Goal: Task Accomplishment & Management: Manage account settings

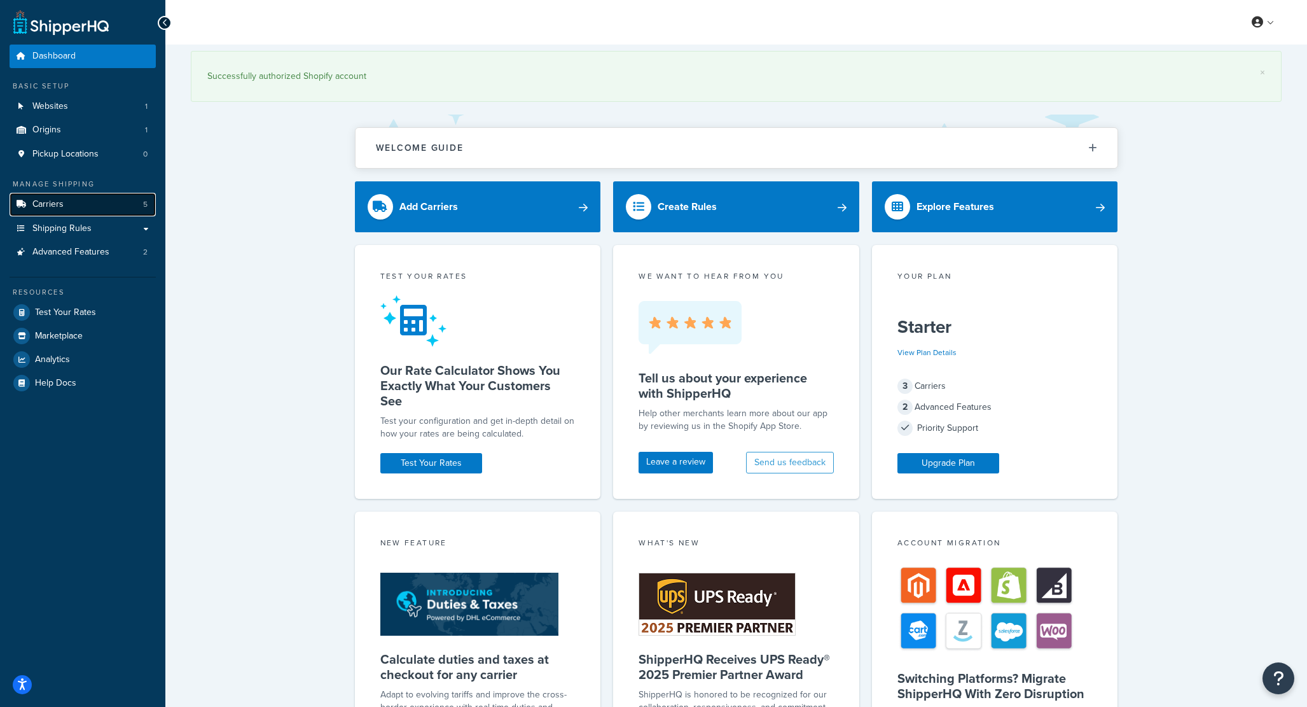
click at [80, 199] on link "Carriers 5" at bounding box center [83, 205] width 146 height 24
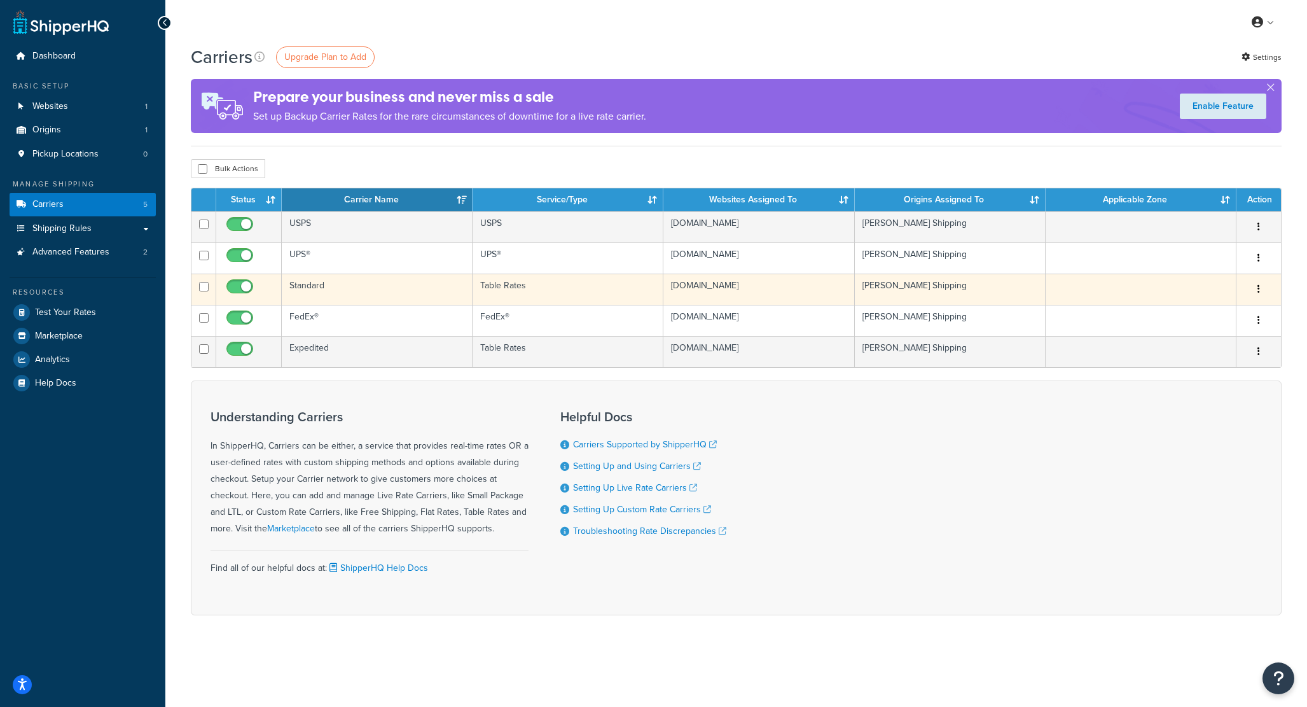
click at [308, 289] on td "Standard" at bounding box center [377, 288] width 191 height 31
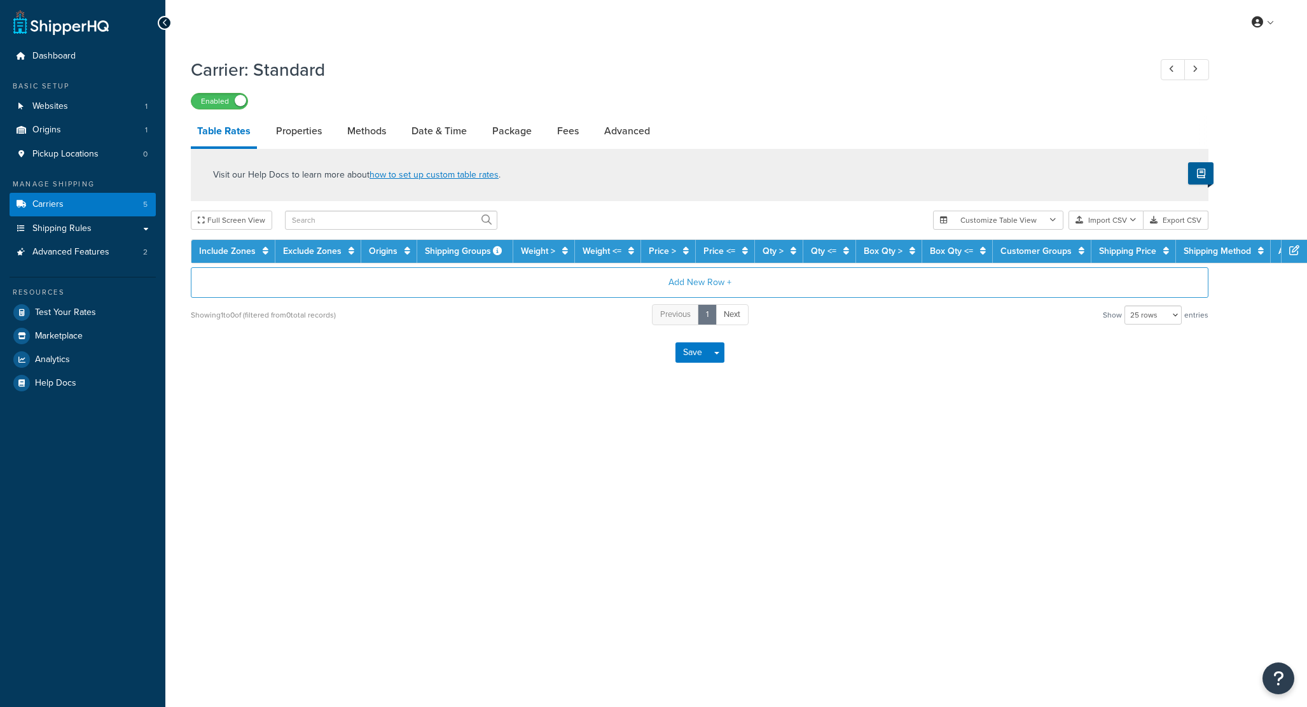
select select "25"
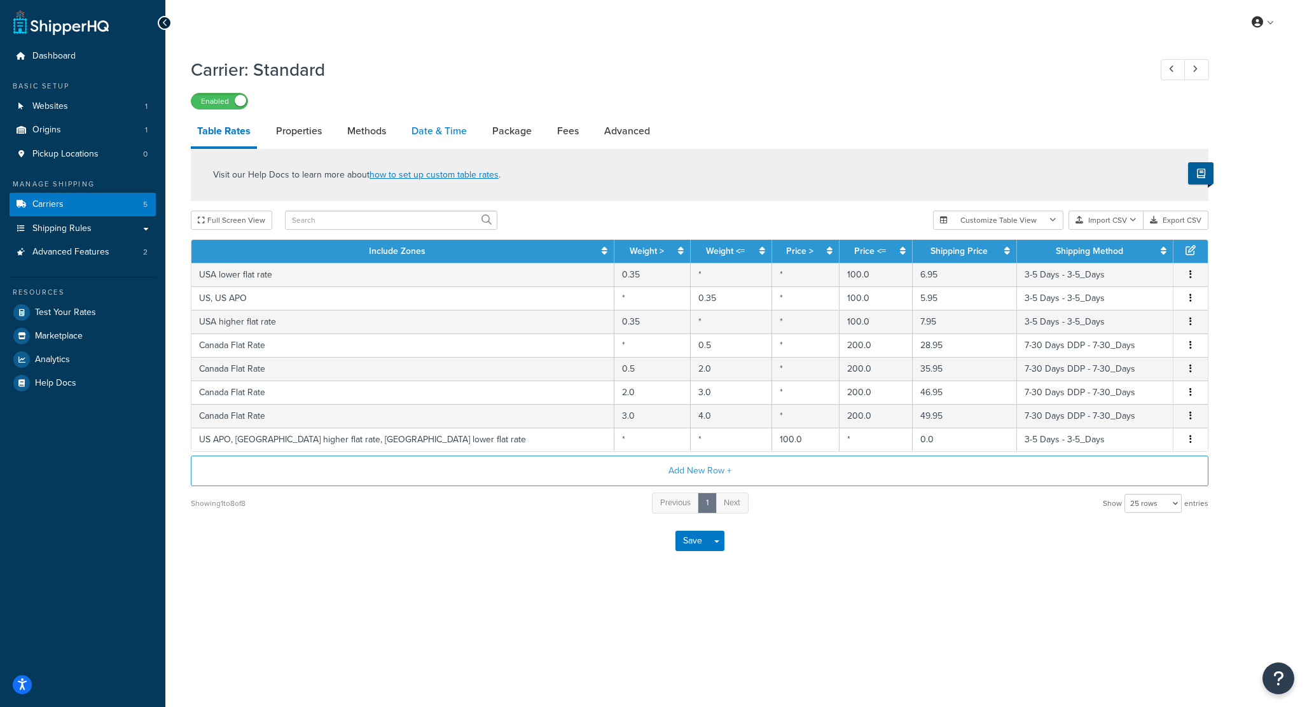
click at [427, 130] on link "Date & Time" at bounding box center [439, 131] width 68 height 31
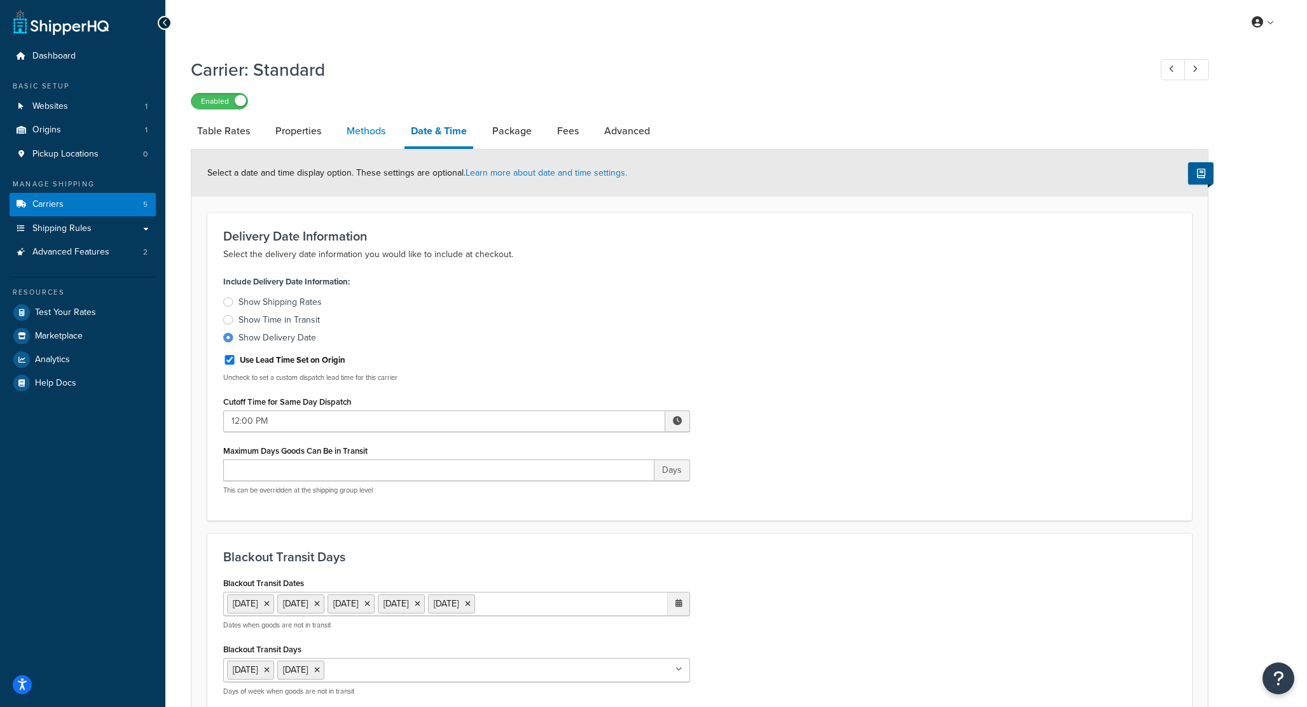
click at [370, 132] on link "Methods" at bounding box center [366, 131] width 52 height 31
select select "25"
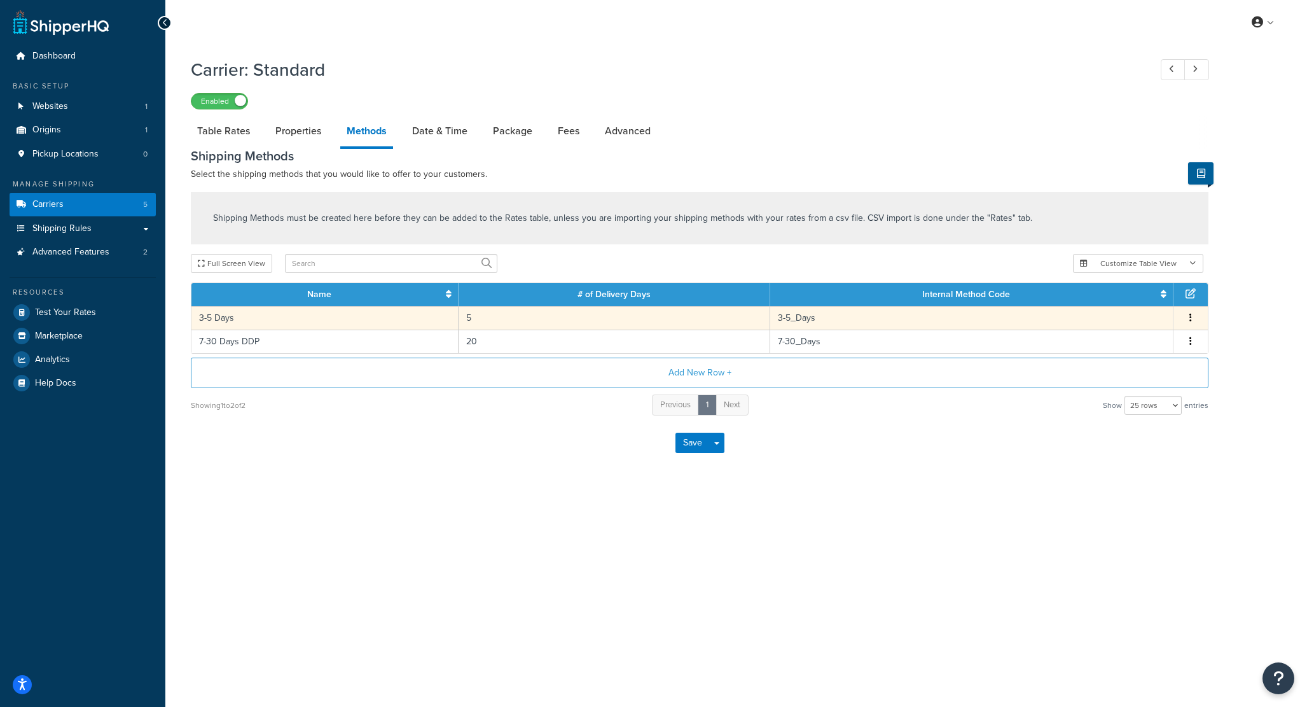
click at [230, 321] on td "3-5 Days" at bounding box center [324, 318] width 267 height 24
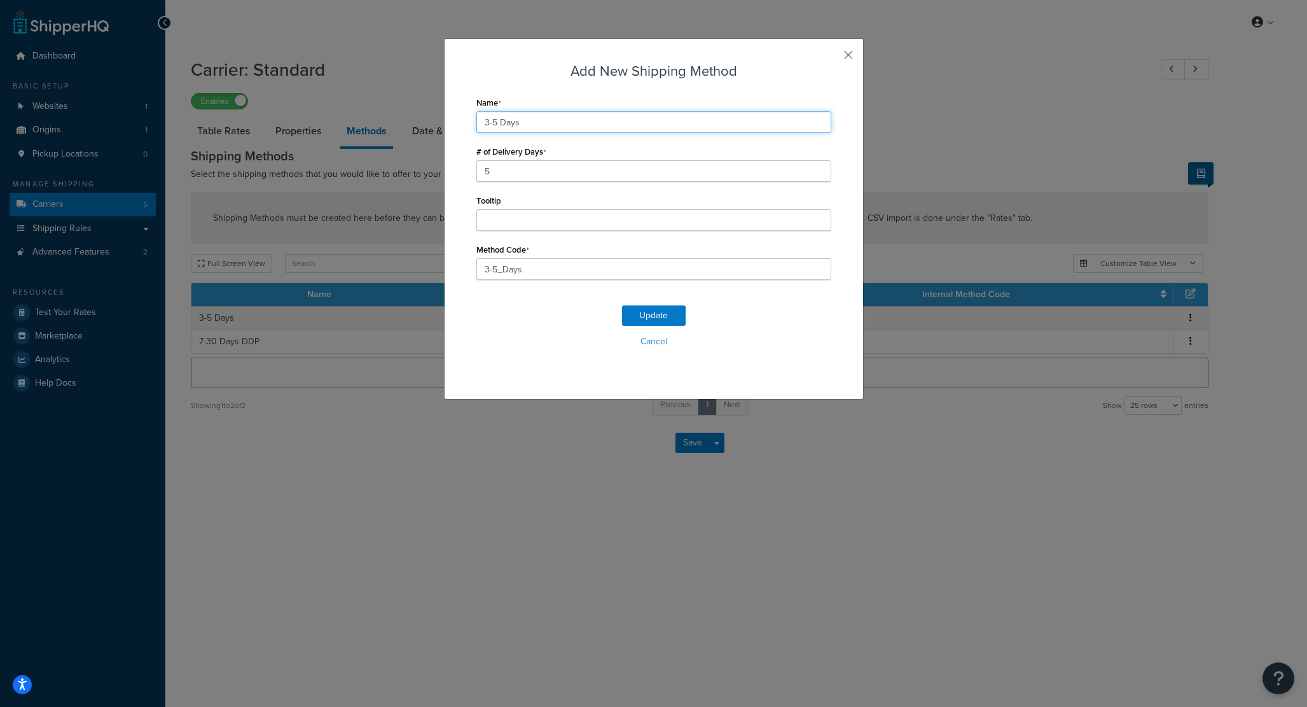
click at [498, 123] on input "3-5 Days" at bounding box center [653, 122] width 355 height 22
type input "3-5 Business Days"
click at [637, 314] on button "Update" at bounding box center [654, 315] width 64 height 20
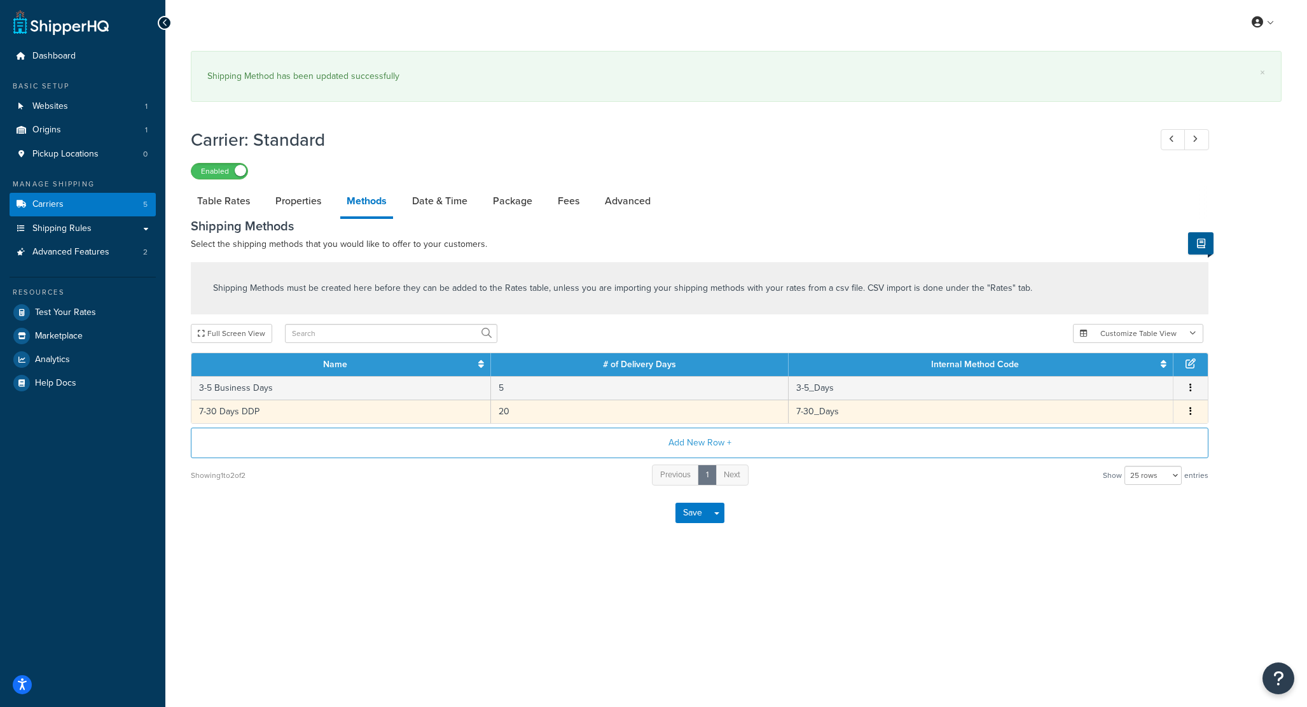
click at [259, 411] on td "7-30 Days DDP" at bounding box center [341, 411] width 300 height 24
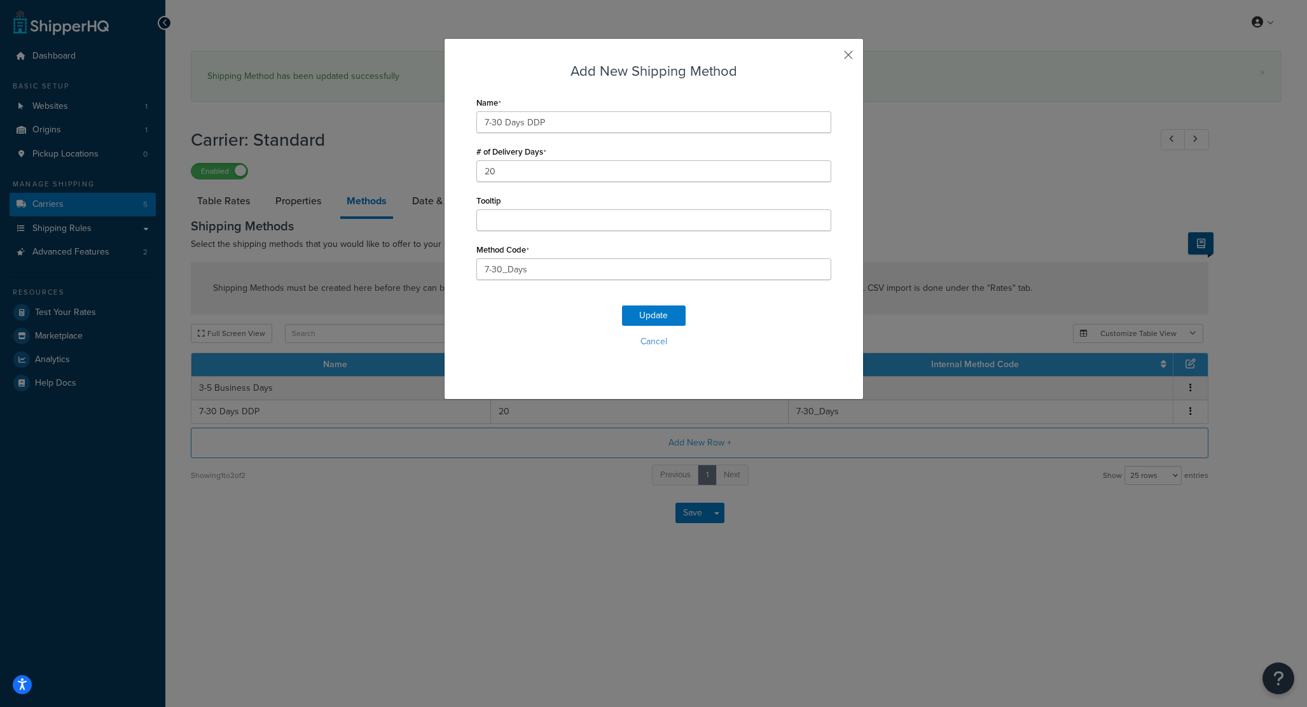
click at [831, 58] on button "button" at bounding box center [829, 59] width 3 height 3
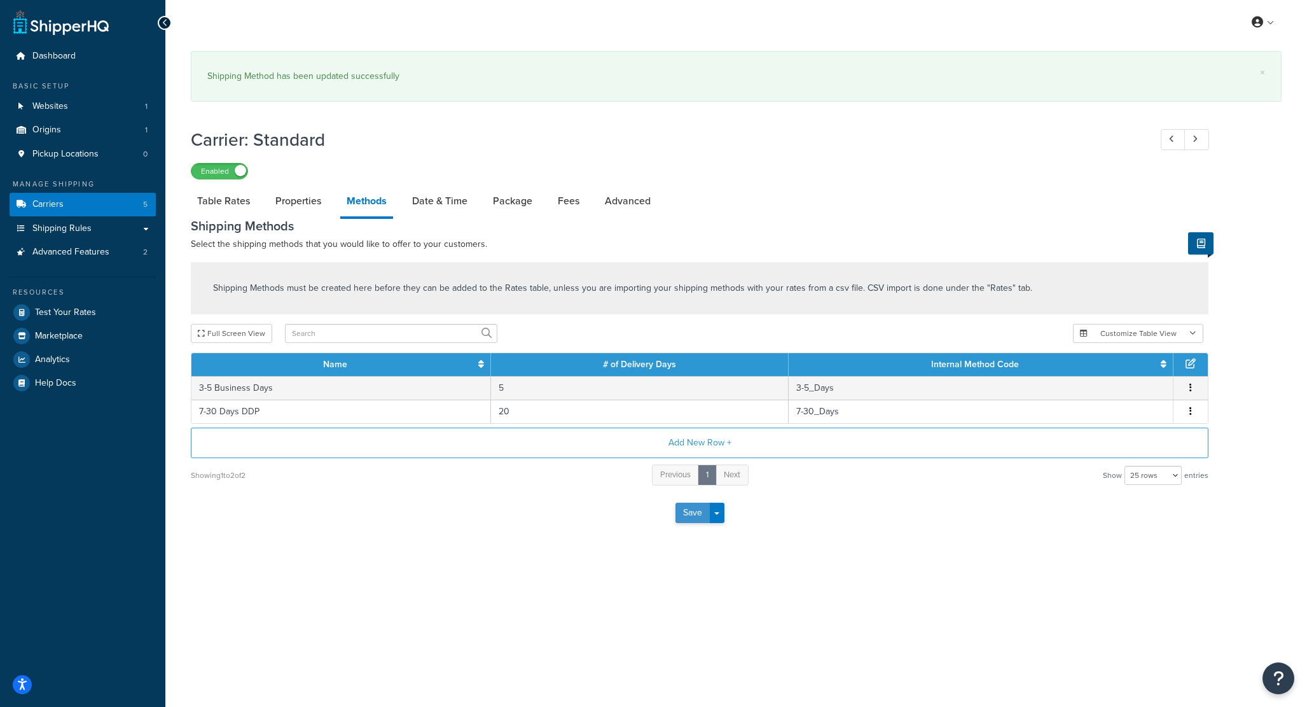
click at [693, 514] on button "Save" at bounding box center [692, 512] width 34 height 20
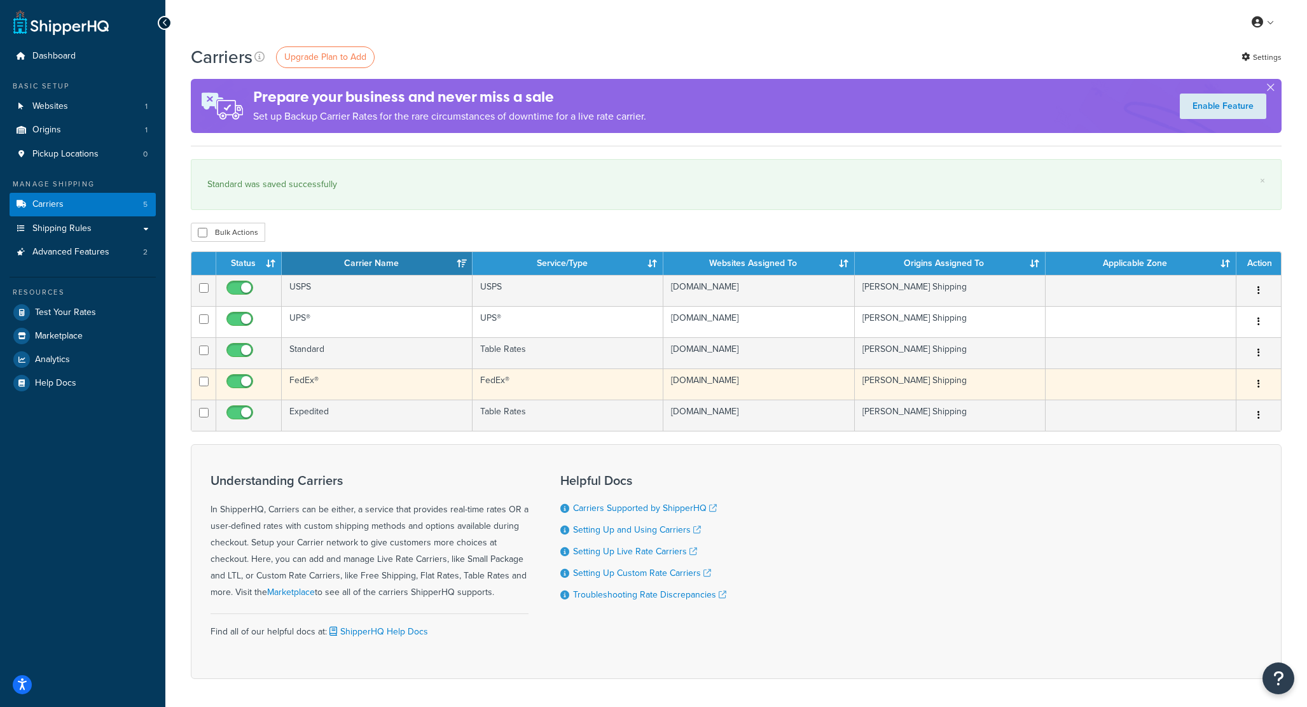
click at [324, 381] on td "FedEx®" at bounding box center [377, 383] width 191 height 31
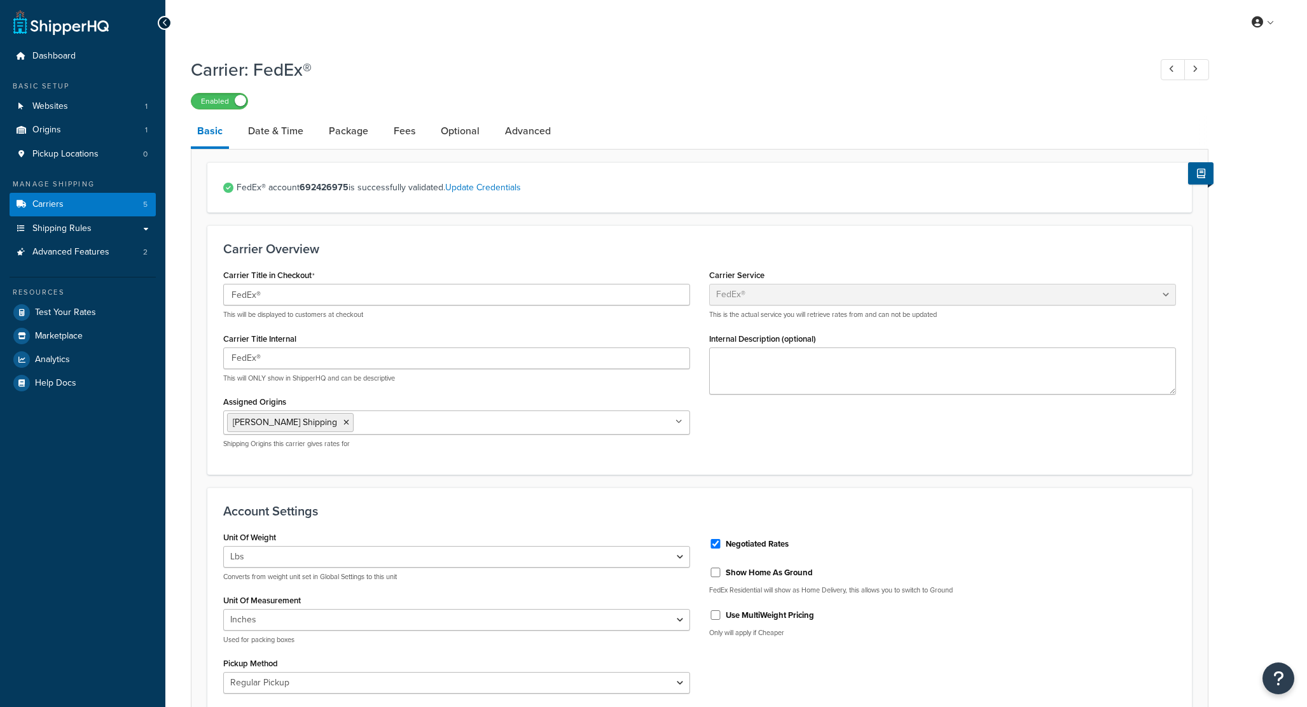
select select "fedEx"
select select "REGULAR_PICKUP"
select select "YOUR_PACKAGING"
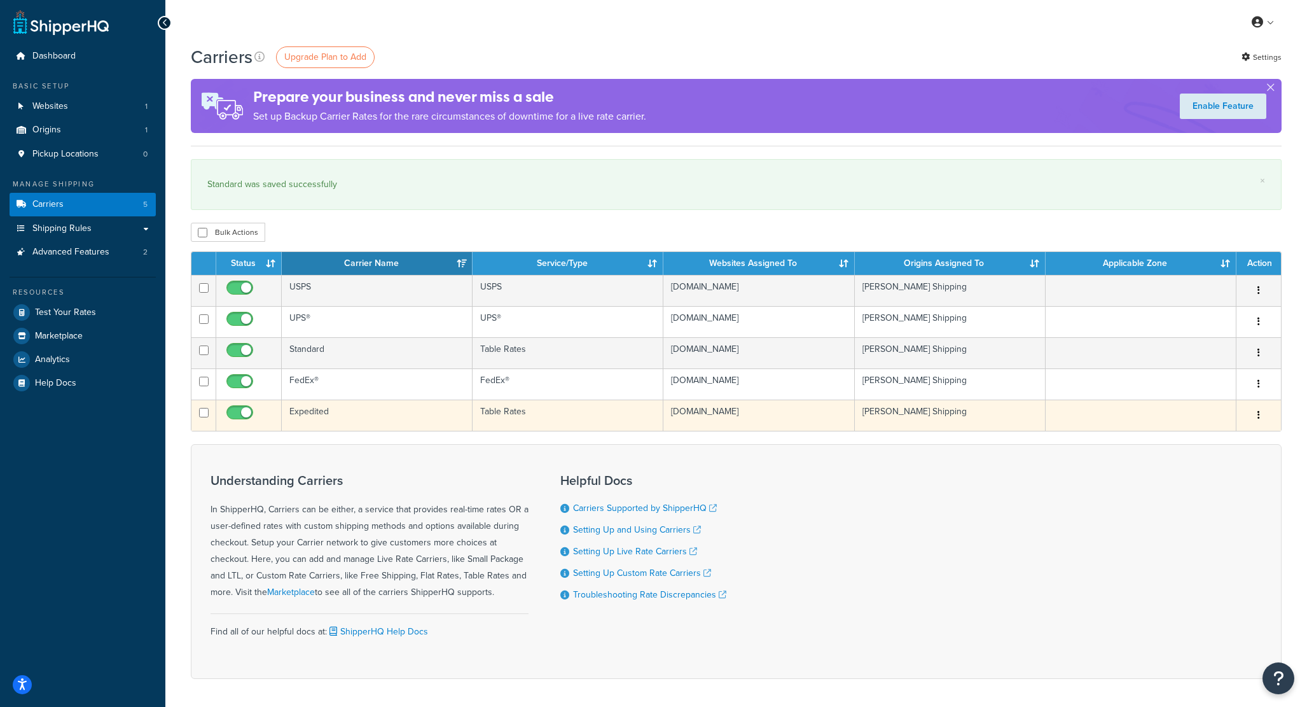
click at [325, 419] on td "Expedited" at bounding box center [377, 414] width 191 height 31
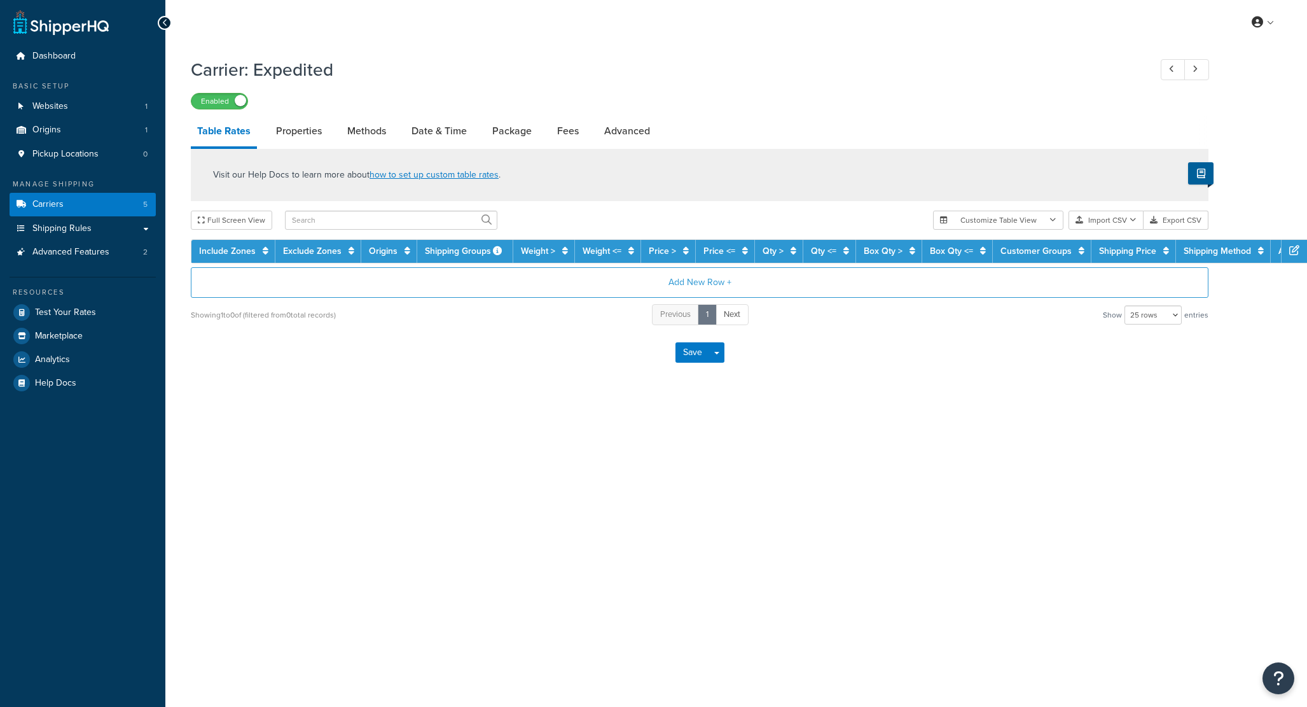
select select "25"
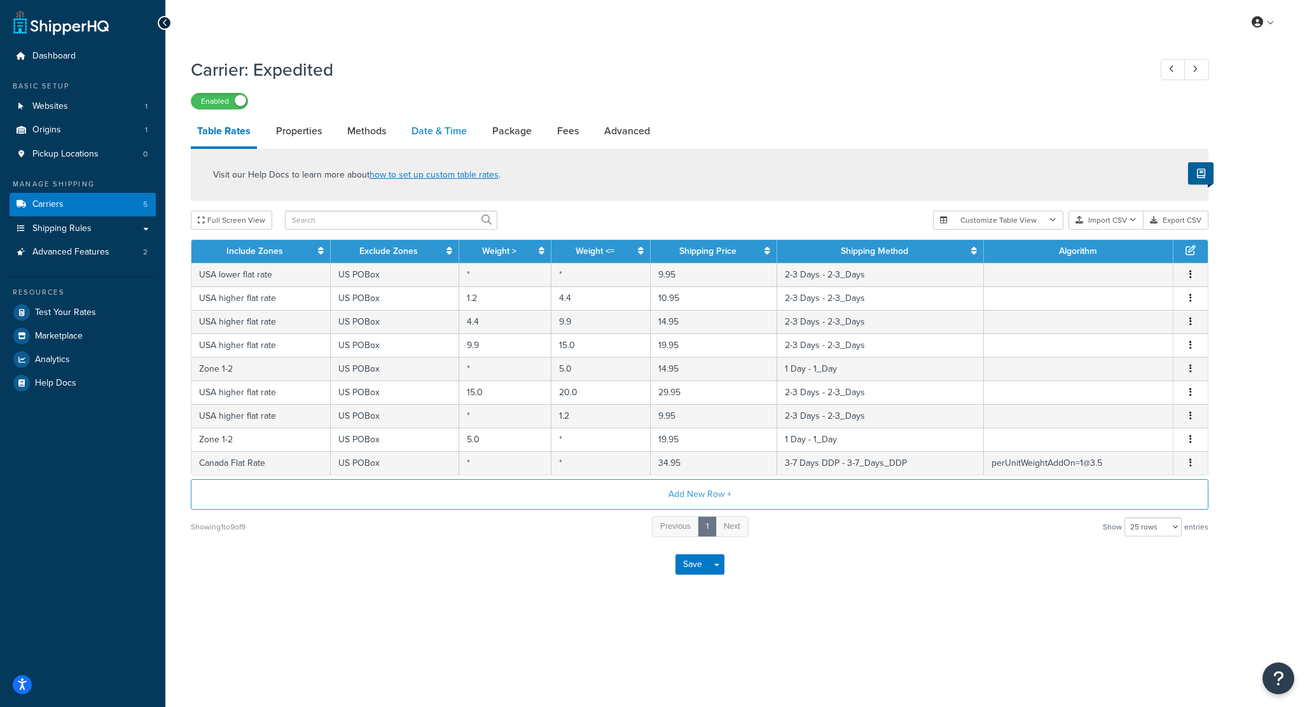
click at [434, 125] on link "Date & Time" at bounding box center [439, 131] width 68 height 31
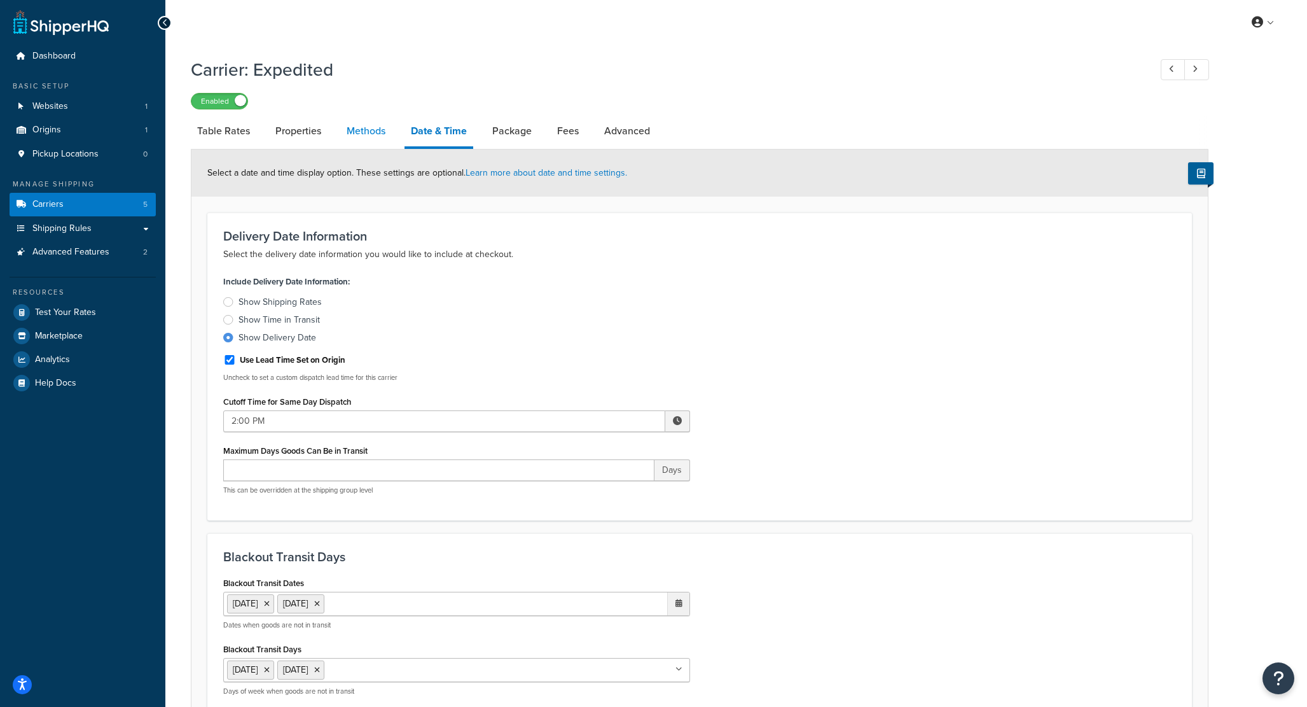
click at [353, 131] on link "Methods" at bounding box center [366, 131] width 52 height 31
select select "25"
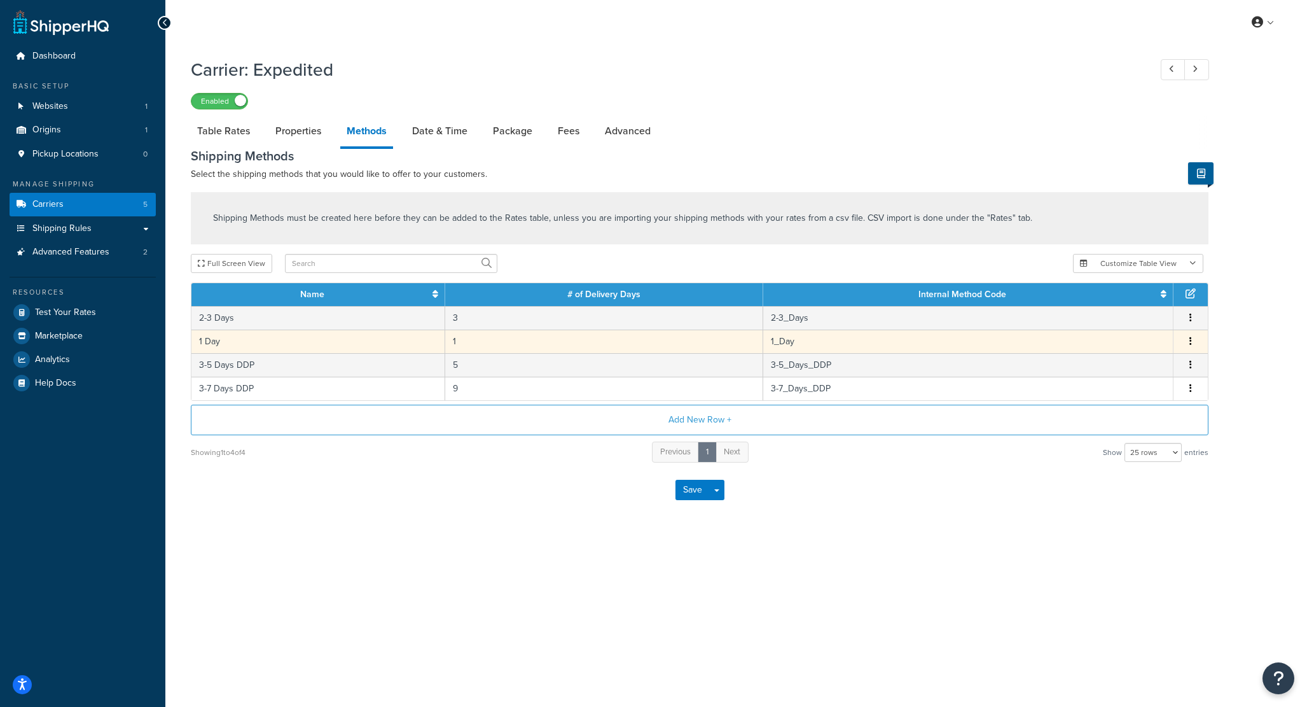
click at [216, 343] on td "1 Day" at bounding box center [318, 341] width 254 height 24
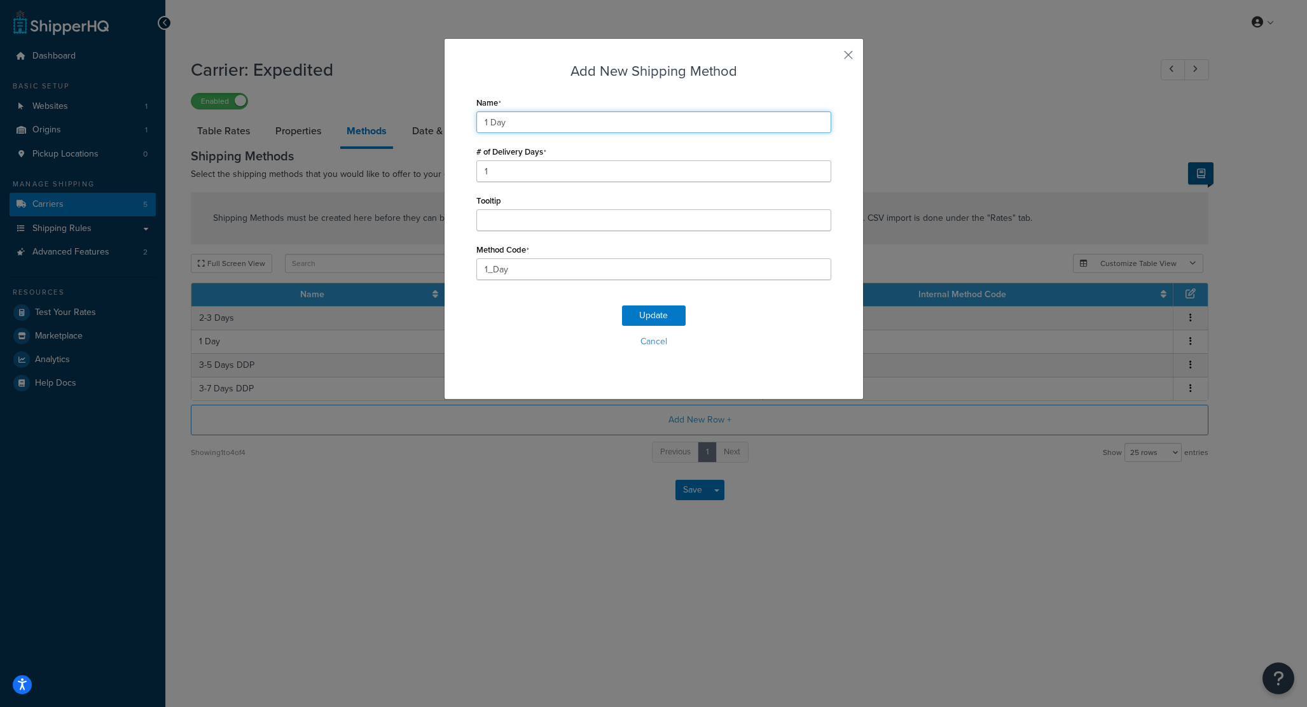
drag, startPoint x: 491, startPoint y: 120, endPoint x: 505, endPoint y: 118, distance: 14.1
click at [491, 120] on input "1 Day" at bounding box center [653, 122] width 355 height 22
type input "1 Business Day"
click at [655, 312] on button "Update" at bounding box center [654, 315] width 64 height 20
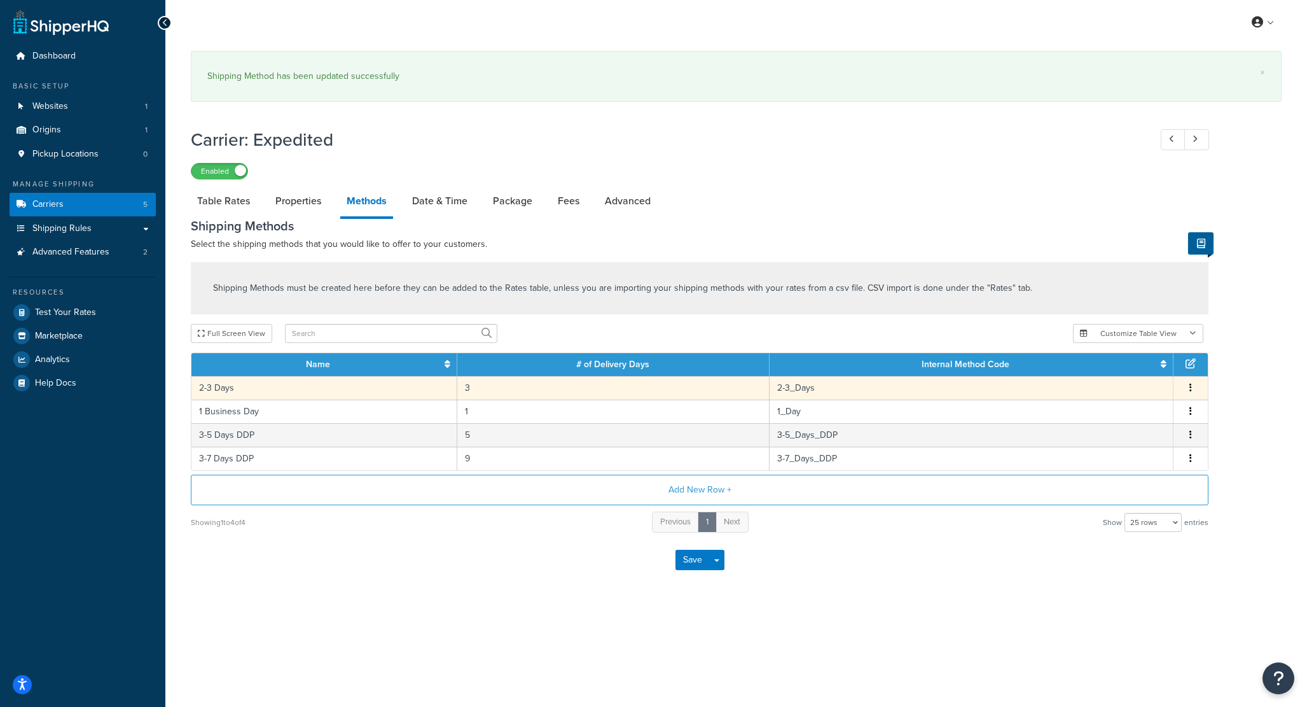
click at [231, 386] on td "2-3 Days" at bounding box center [324, 388] width 266 height 24
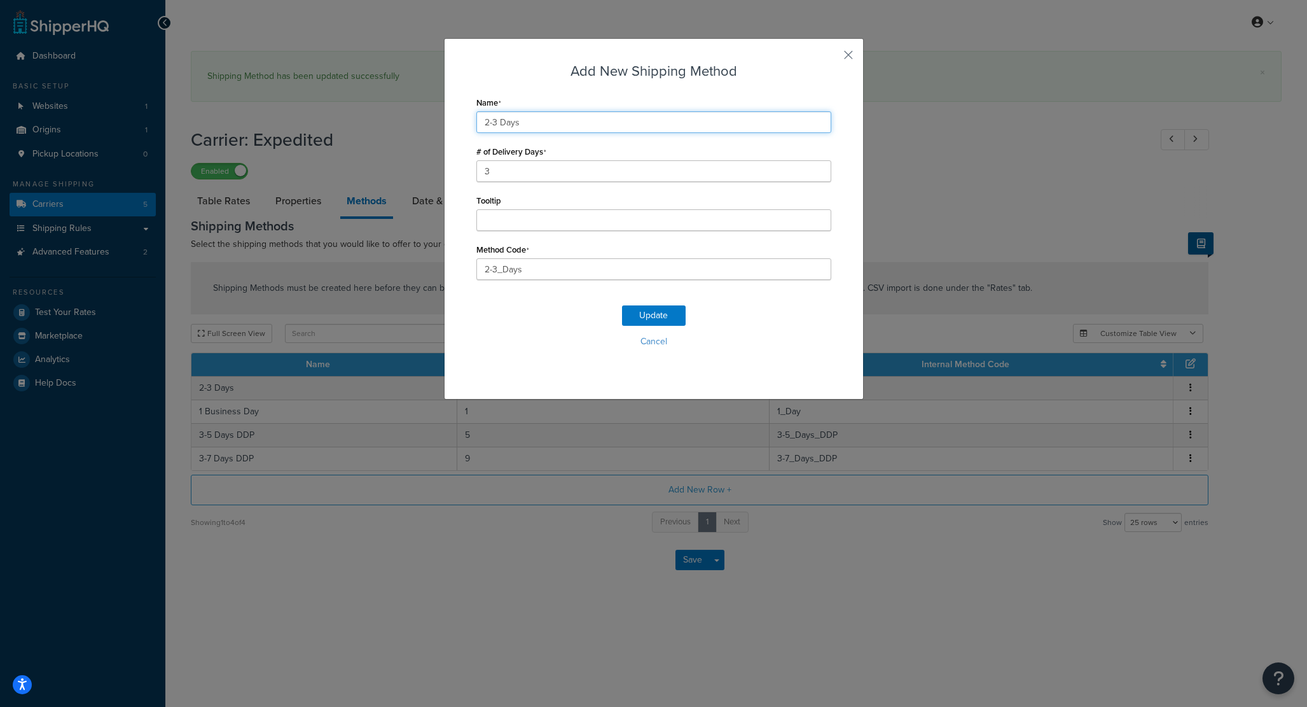
click at [501, 123] on input "2-3 Days" at bounding box center [653, 122] width 355 height 22
type input "2-3 Business Days"
click at [637, 313] on button "Update" at bounding box center [654, 315] width 64 height 20
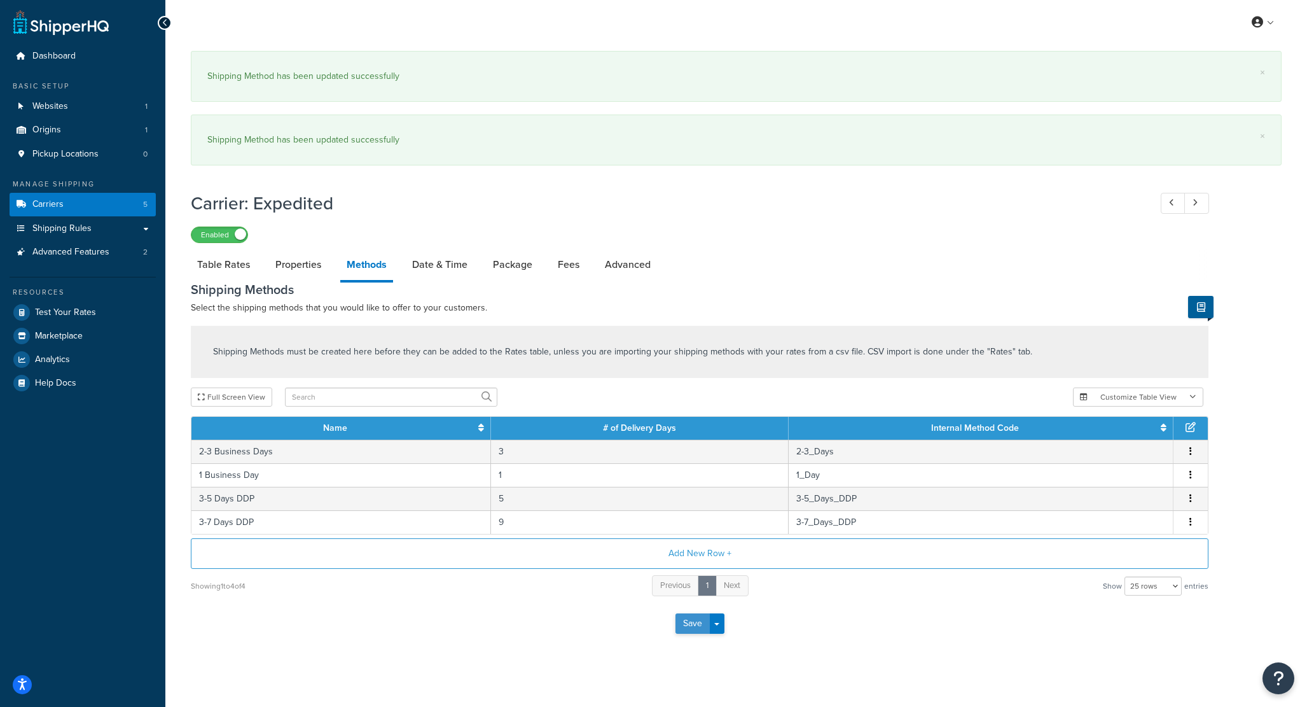
click at [686, 621] on button "Save" at bounding box center [692, 623] width 34 height 20
